Goal: Transaction & Acquisition: Subscribe to service/newsletter

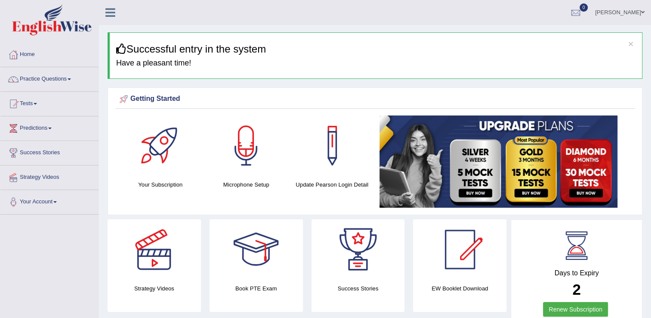
scroll to position [90, 0]
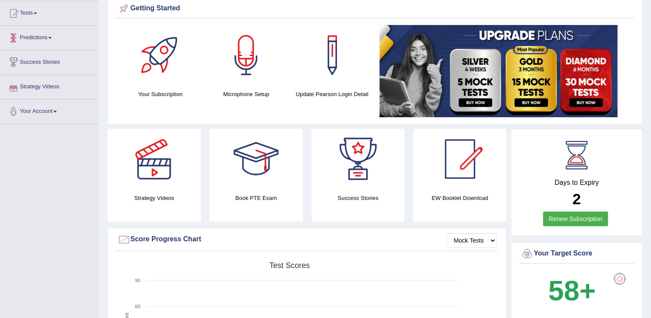
click at [46, 33] on link "Predictions" at bounding box center [49, 37] width 98 height 22
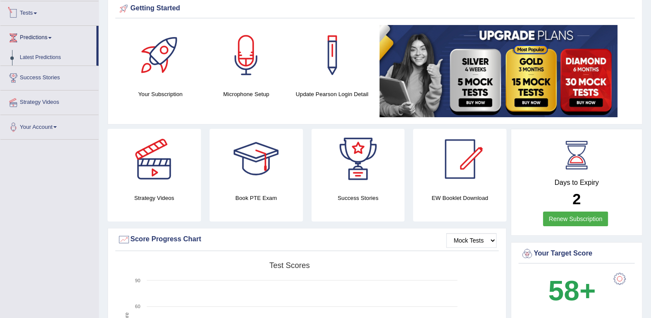
click at [29, 18] on link "Tests" at bounding box center [49, 12] width 98 height 22
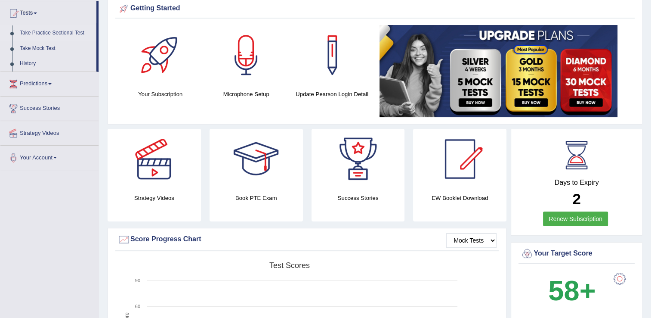
click at [28, 36] on link "Take Practice Sectional Test" at bounding box center [56, 32] width 80 height 15
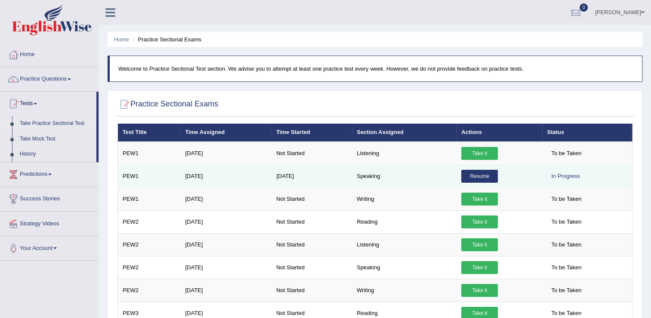
click at [478, 178] on link "Resume" at bounding box center [479, 176] width 37 height 13
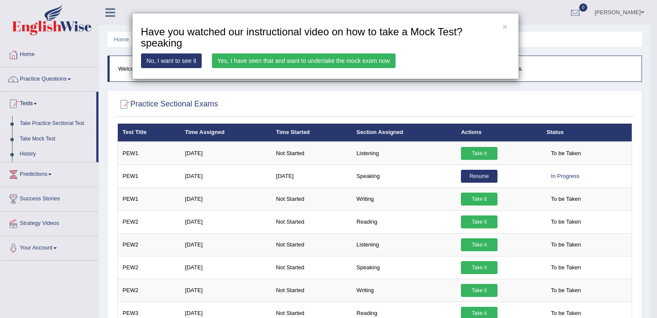
click at [31, 53] on div "× Have you watched our instructional video on how to take a Mock Test?speaking …" at bounding box center [325, 46] width 651 height 66
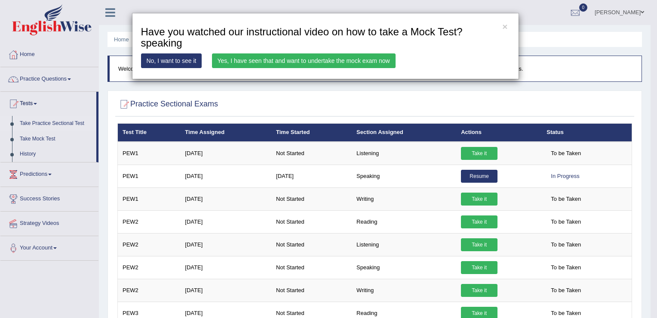
click at [11, 52] on div "× Have you watched our instructional video on how to take a Mock Test?speaking …" at bounding box center [325, 46] width 651 height 66
click at [36, 85] on div "× Have you watched our instructional video on how to take a Mock Test?speaking …" at bounding box center [328, 159] width 657 height 318
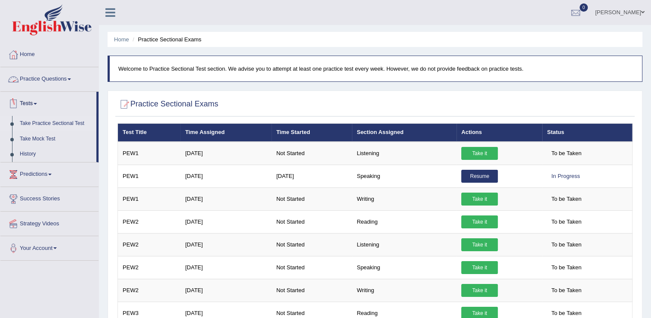
click at [38, 75] on link "Practice Questions" at bounding box center [49, 78] width 98 height 22
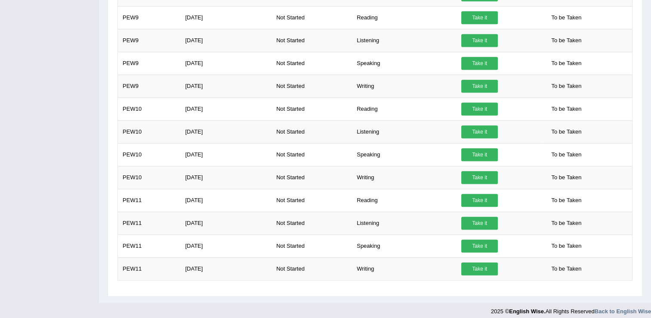
scroll to position [844, 0]
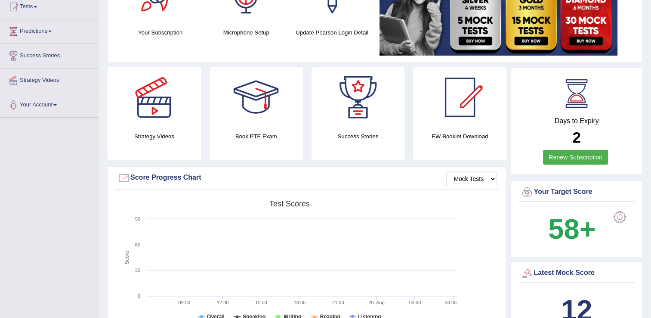
click at [184, 31] on h4 "Your Subscription" at bounding box center [160, 32] width 77 height 9
click at [202, 35] on div "Your Subscription" at bounding box center [160, 2] width 86 height 78
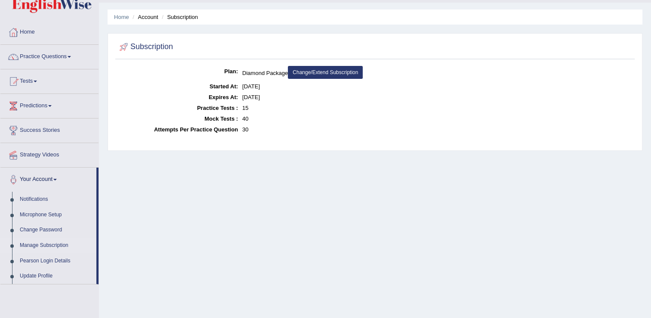
scroll to position [22, 0]
click at [302, 71] on link "Change/Extend Subscription" at bounding box center [325, 72] width 75 height 13
